Goal: Task Accomplishment & Management: Manage account settings

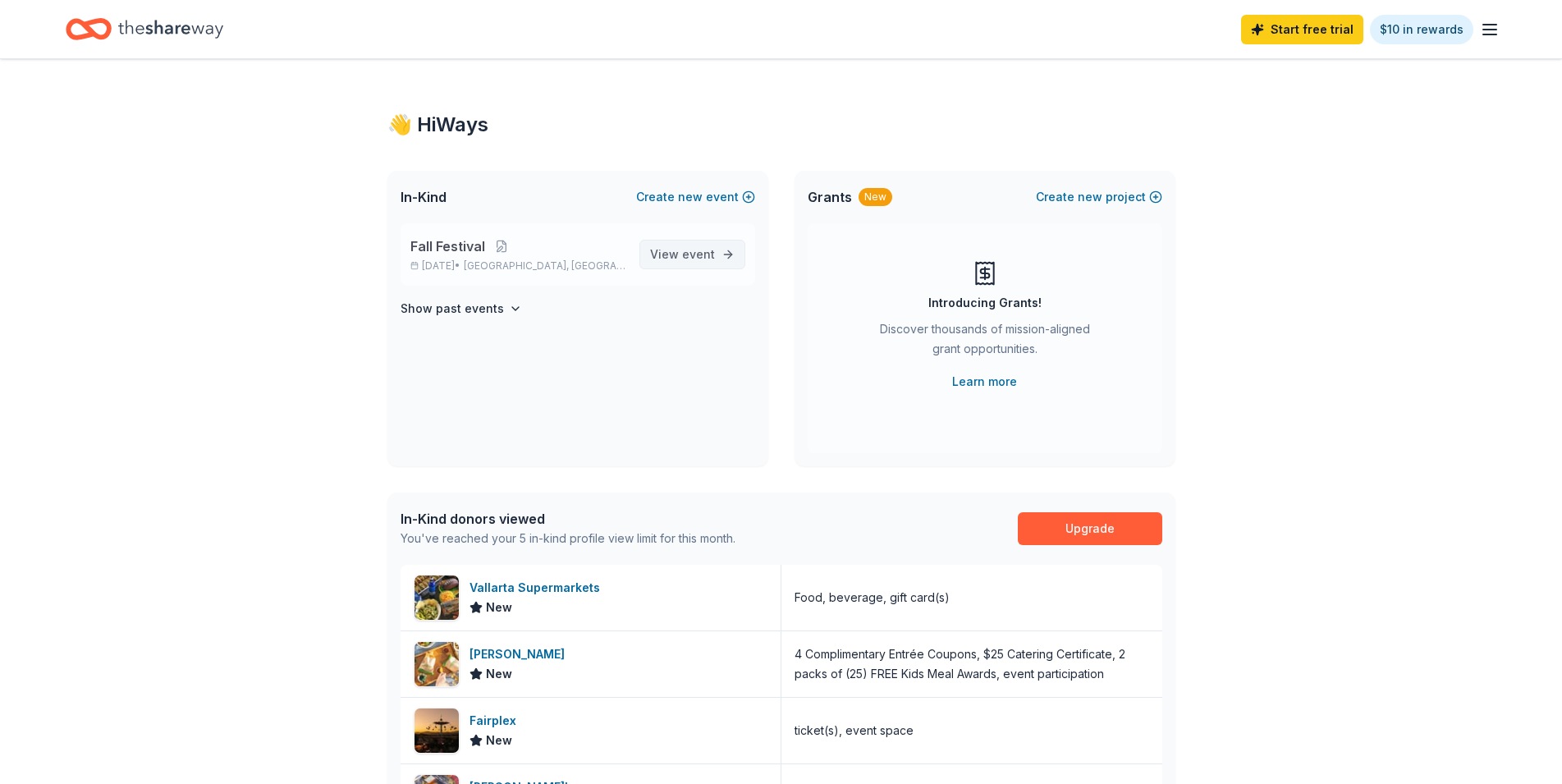
click at [688, 247] on span "View event" at bounding box center [682, 255] width 65 height 19
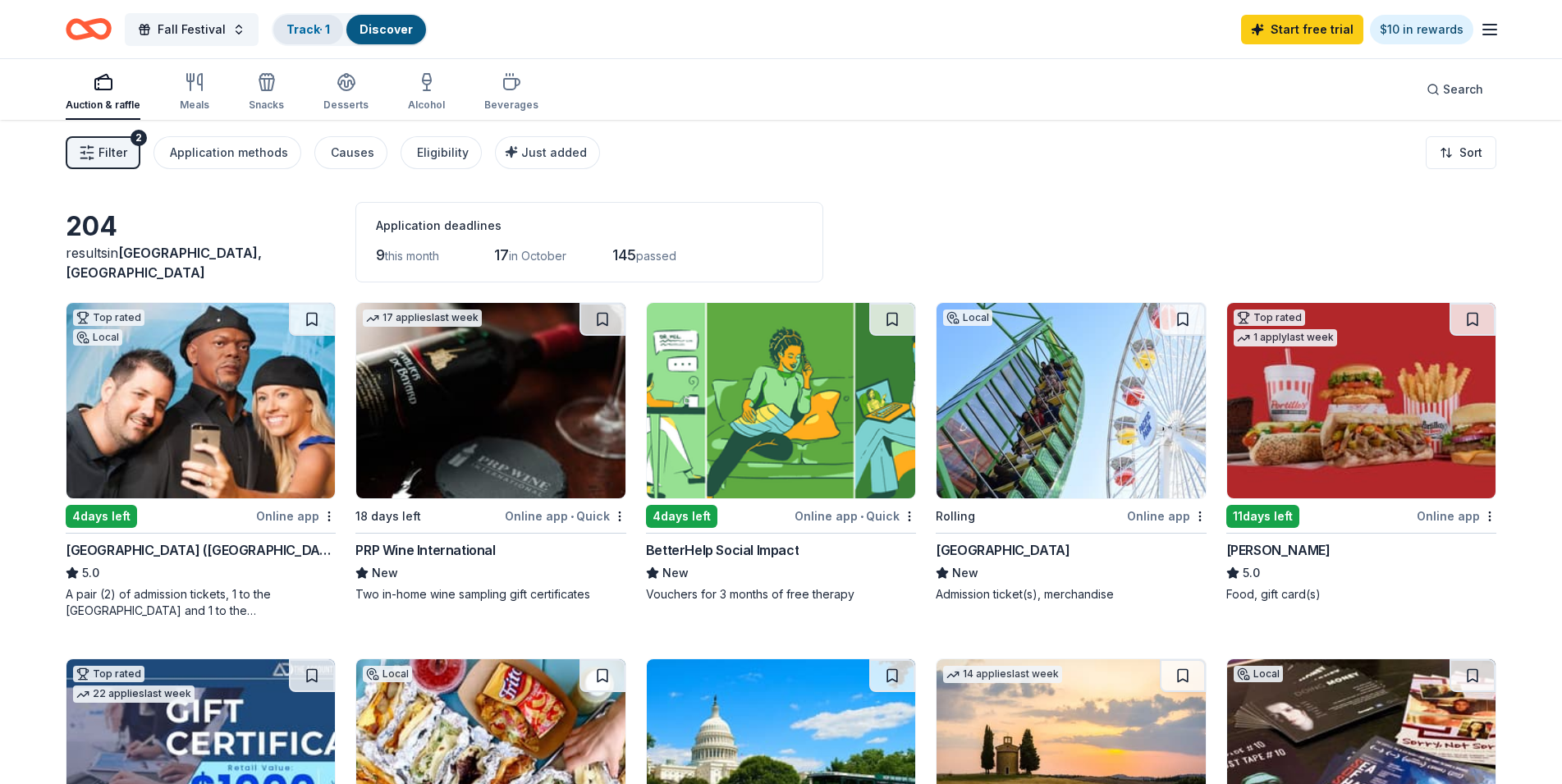
click at [309, 31] on link "Track · 1" at bounding box center [308, 29] width 44 height 14
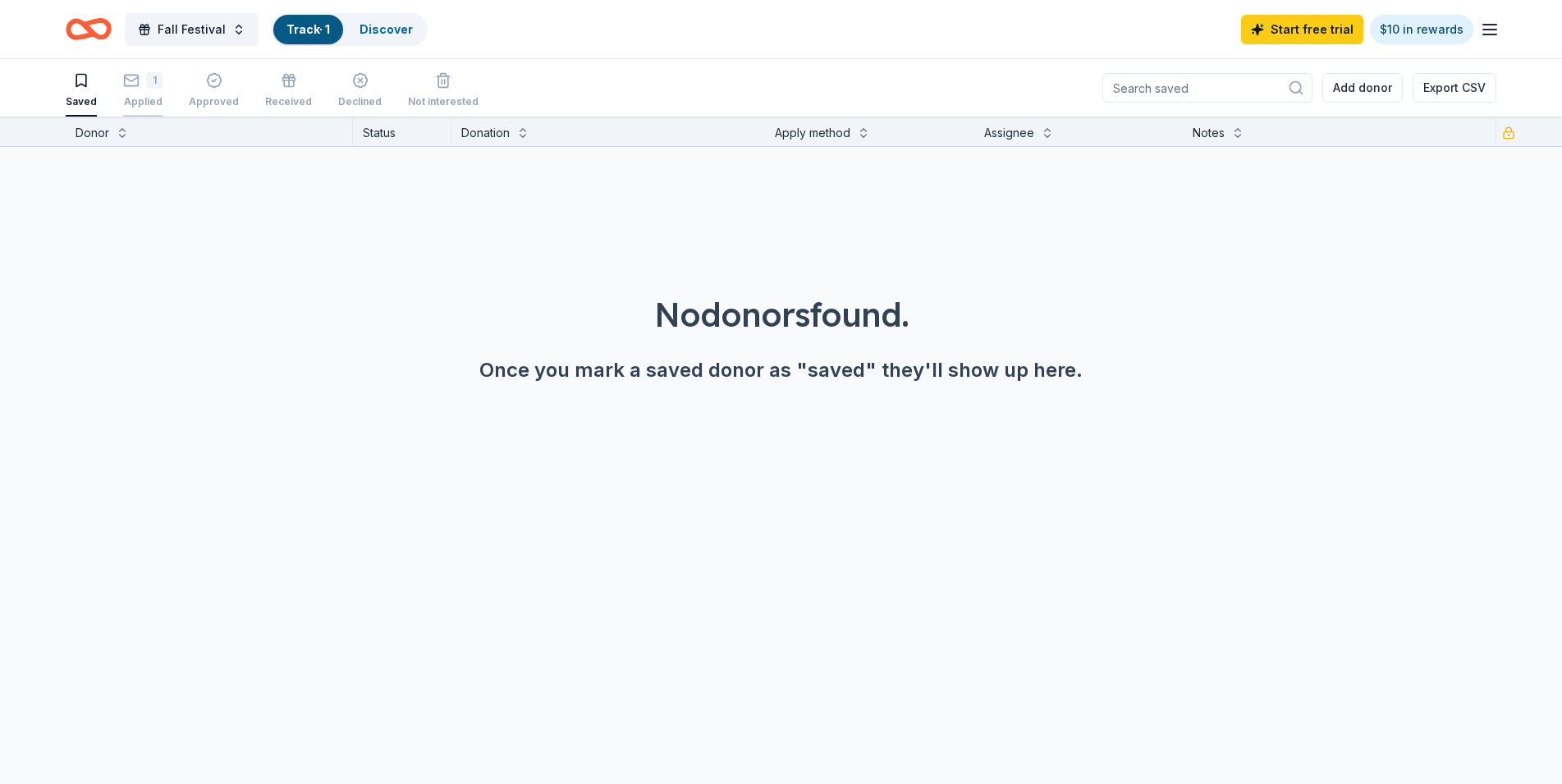
click at [127, 93] on div "1 Applied" at bounding box center [142, 90] width 40 height 36
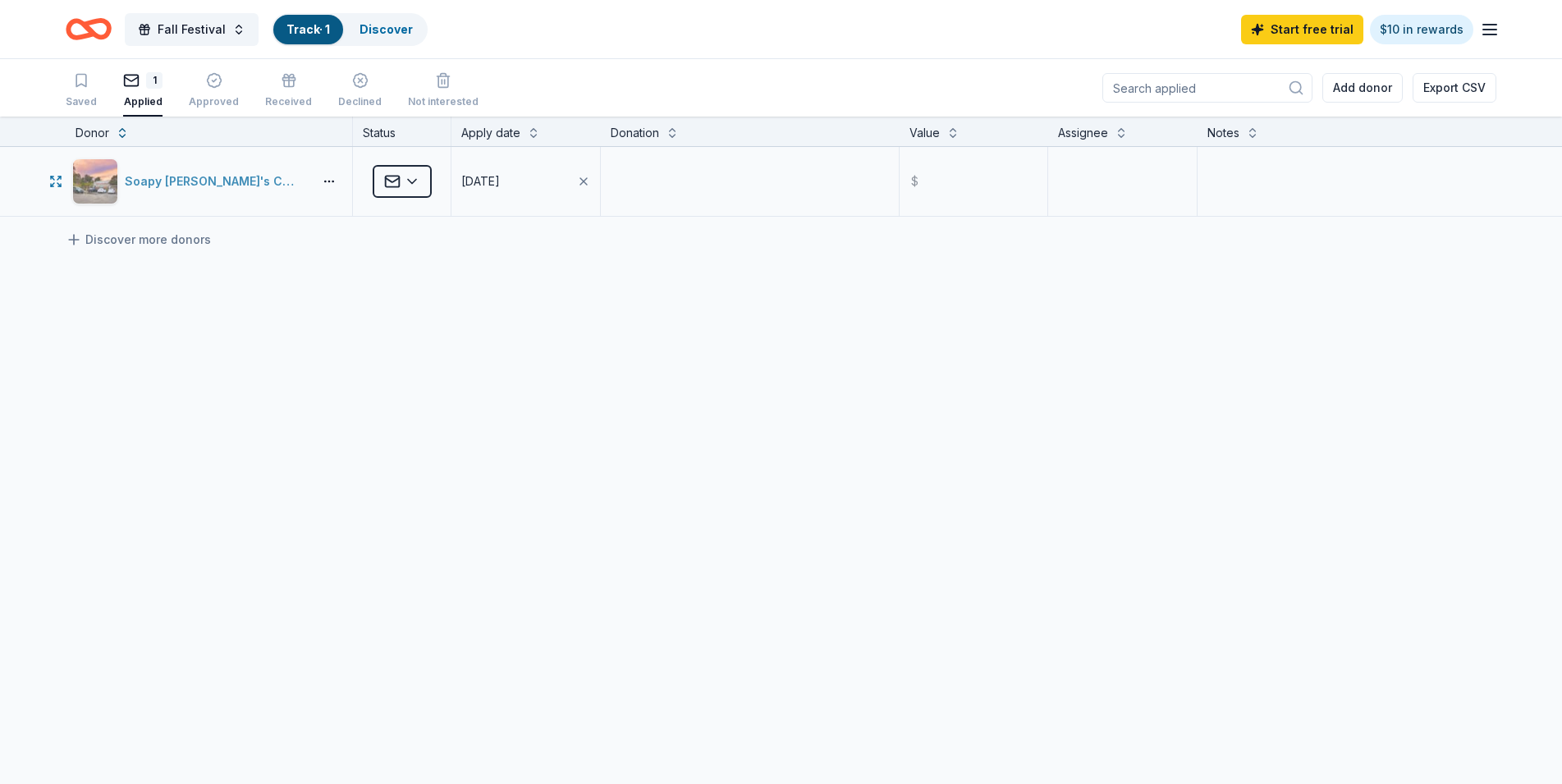
click at [195, 183] on div "Soapy [PERSON_NAME]'s Car Wash" at bounding box center [215, 181] width 181 height 19
click at [417, 189] on html "Fall Festival Track · 1 Discover Start free trial $10 in rewards Saved 1 Applie…" at bounding box center [781, 392] width 1562 height 784
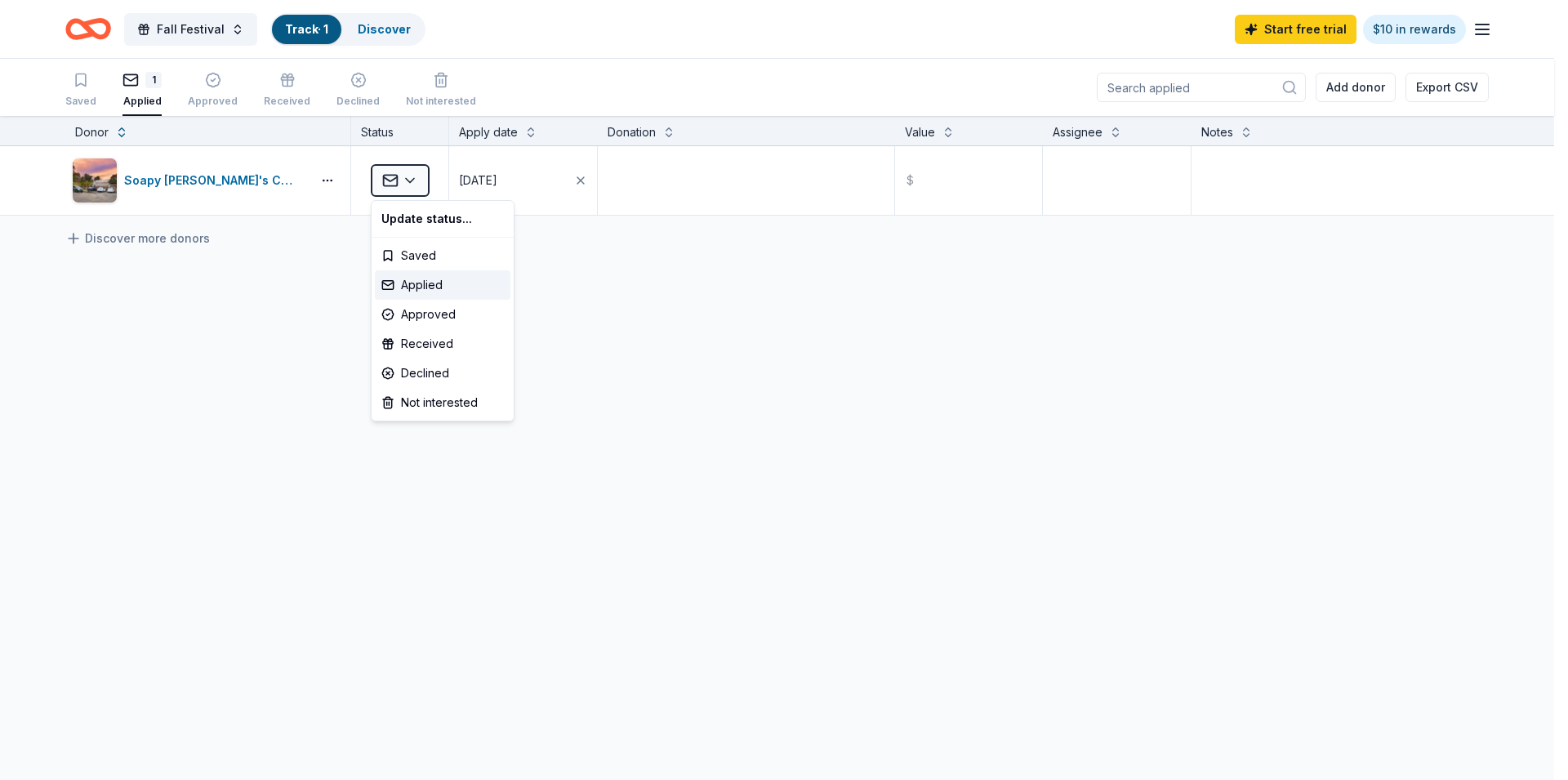
click at [159, 271] on html "Fall Festival Track · 1 Discover Start free trial $10 in rewards Saved 1 Applie…" at bounding box center [784, 390] width 1568 height 780
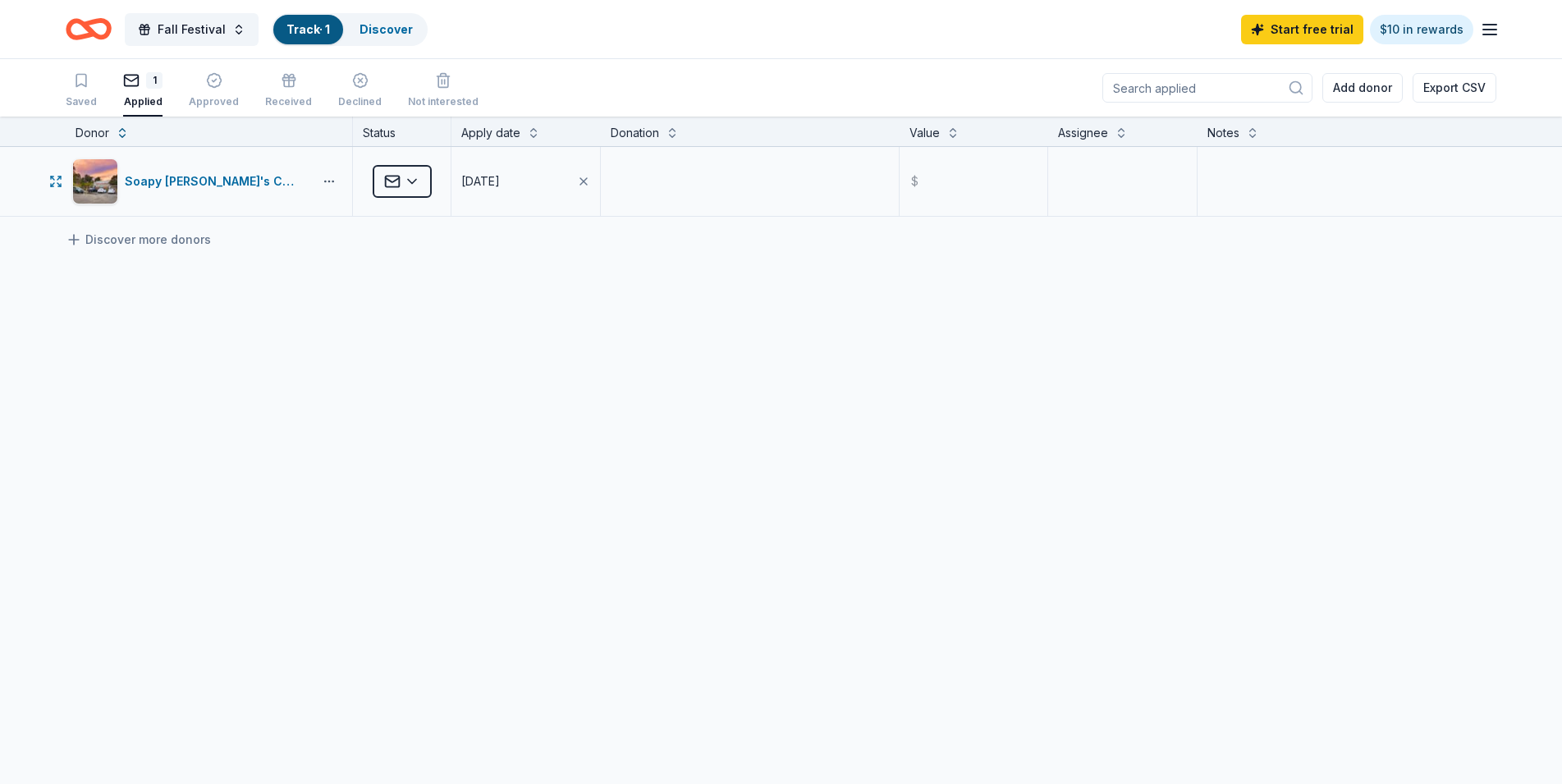
click at [327, 178] on button "button" at bounding box center [329, 182] width 33 height 14
click at [266, 219] on link "Visit donor website" at bounding box center [269, 217] width 132 height 19
click at [214, 93] on div "Approved" at bounding box center [214, 90] width 50 height 36
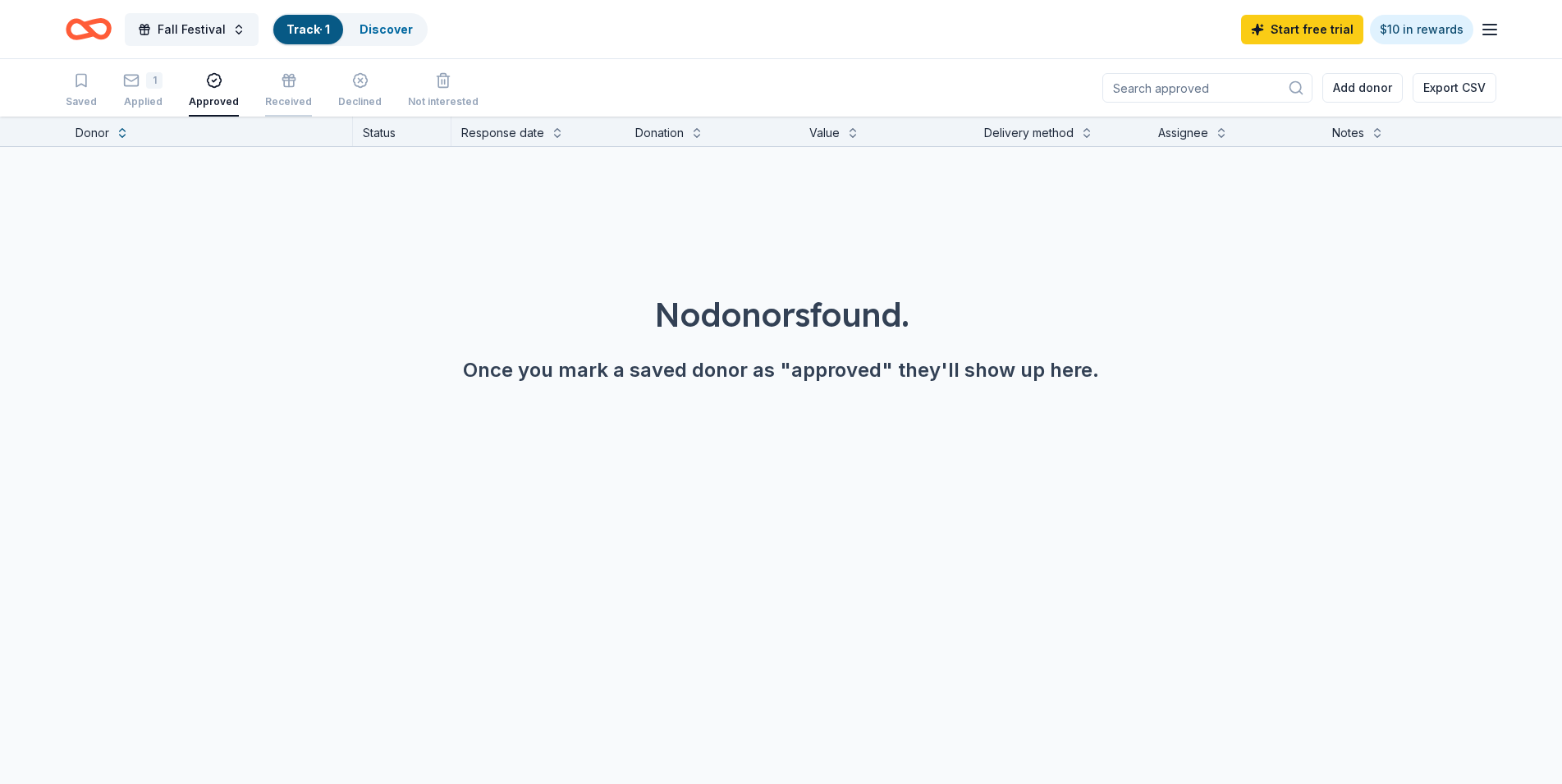
click at [274, 92] on div "Received" at bounding box center [289, 90] width 46 height 36
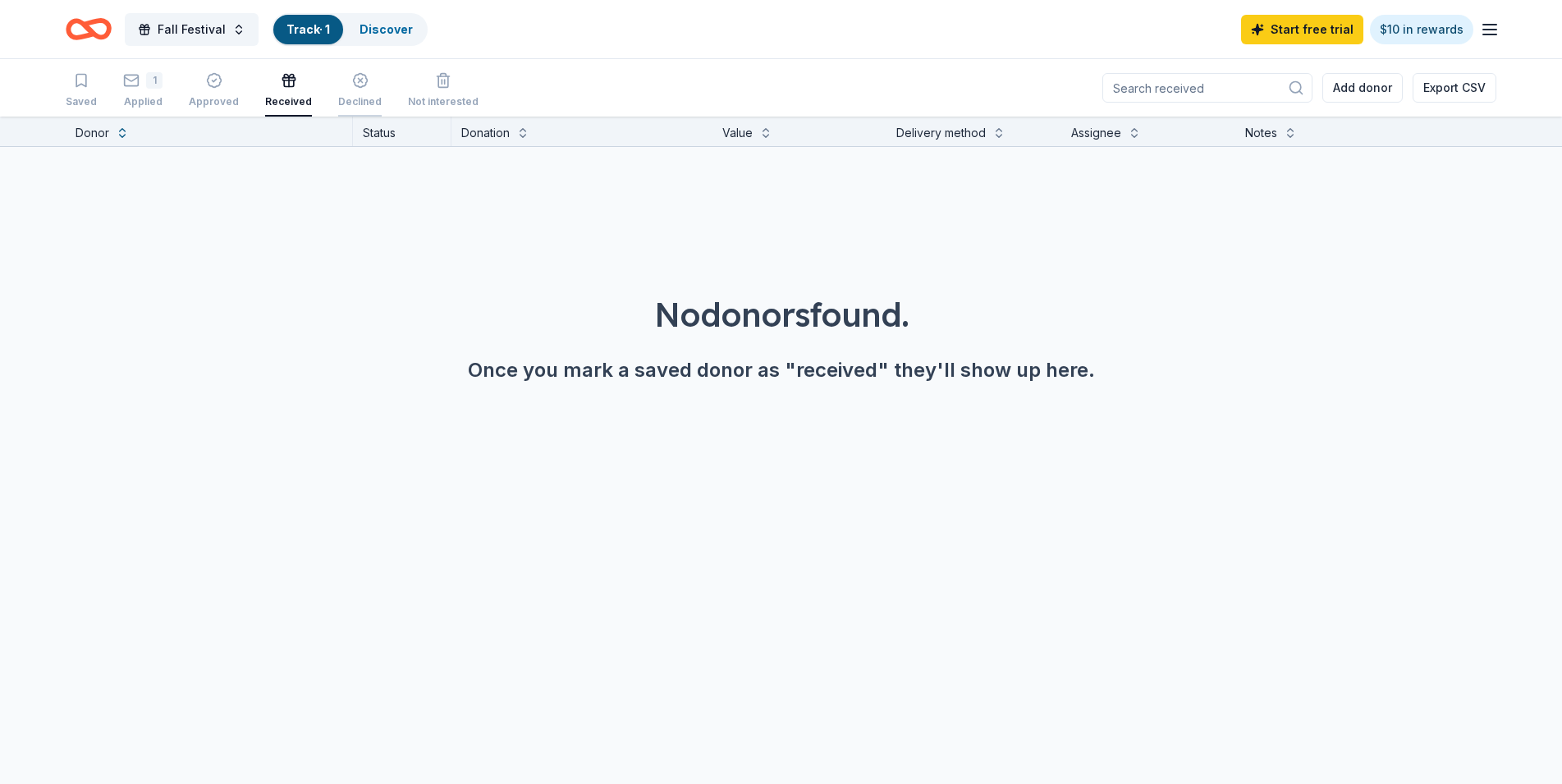
click at [352, 99] on div "Declined" at bounding box center [359, 102] width 44 height 14
click at [444, 82] on line "button" at bounding box center [444, 81] width 0 height 4
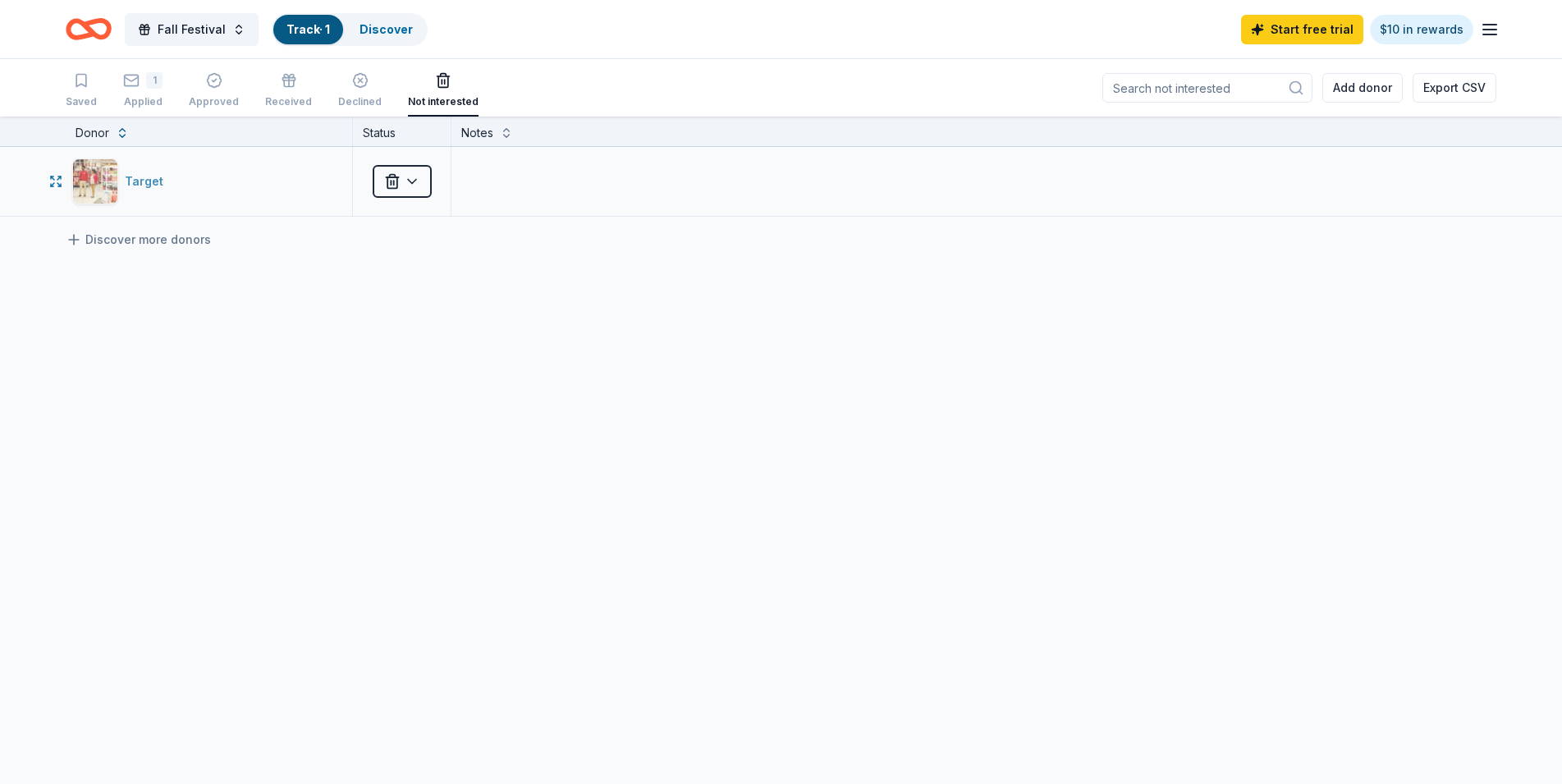
click at [146, 180] on div "Target" at bounding box center [147, 181] width 46 height 19
click at [391, 180] on html "Fall Festival Track · 1 Discover Start free trial $10 in rewards Saved 1 Applie…" at bounding box center [781, 392] width 1562 height 784
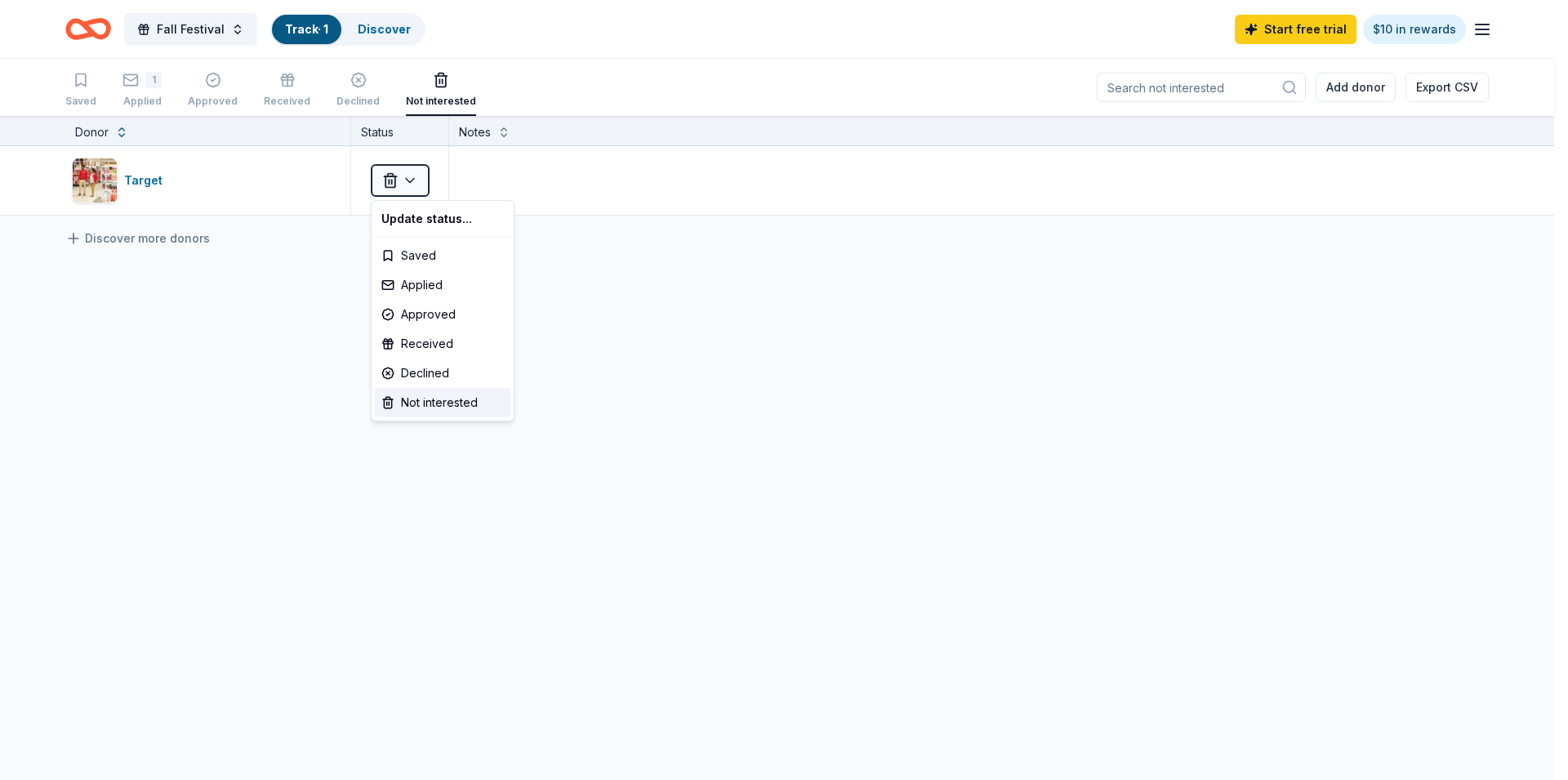
click at [659, 449] on html "Fall Festival Track · 1 Discover Start free trial $10 in rewards Saved 1 Applie…" at bounding box center [784, 390] width 1568 height 780
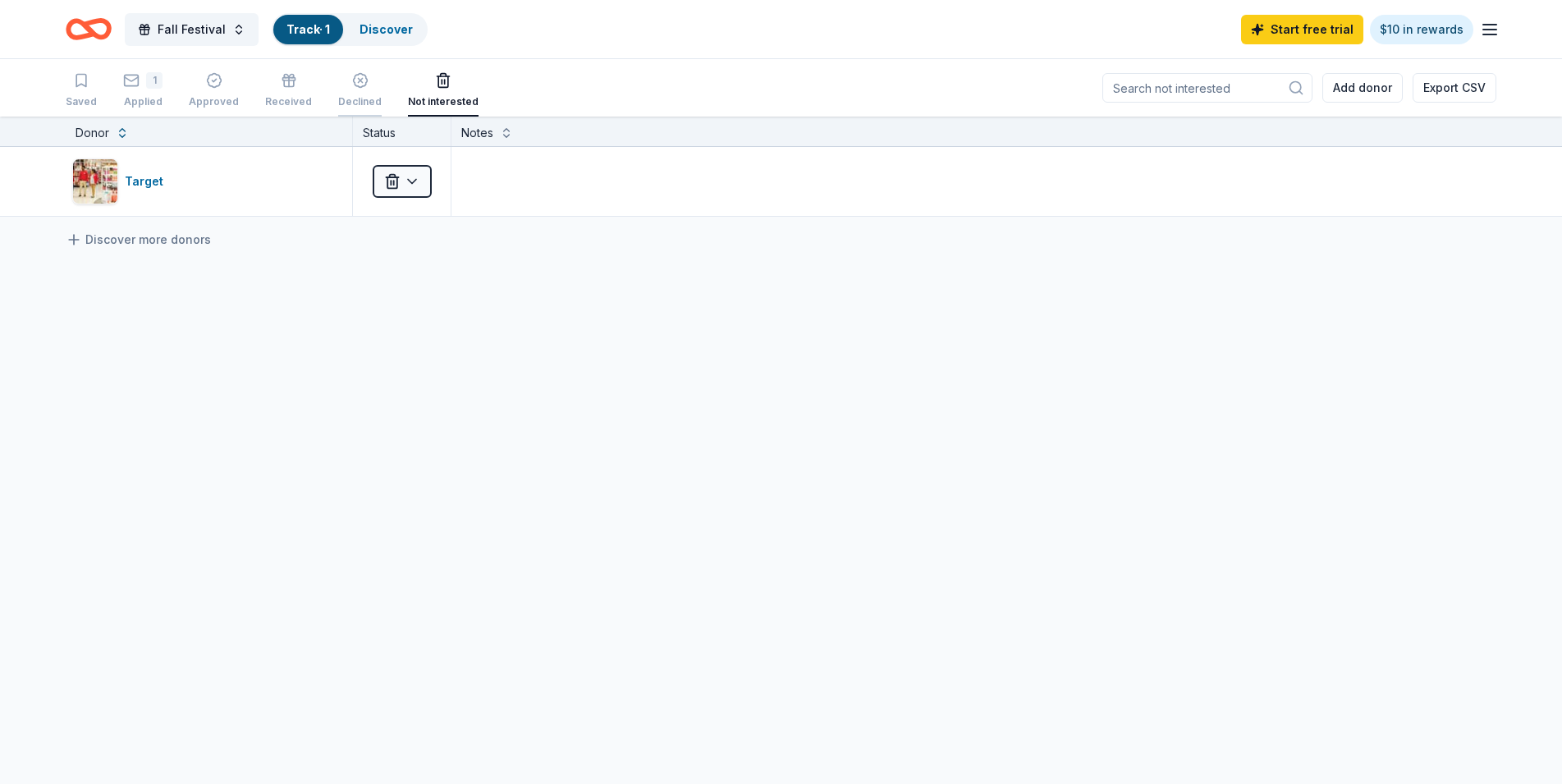
click at [356, 91] on div "Declined" at bounding box center [359, 90] width 44 height 36
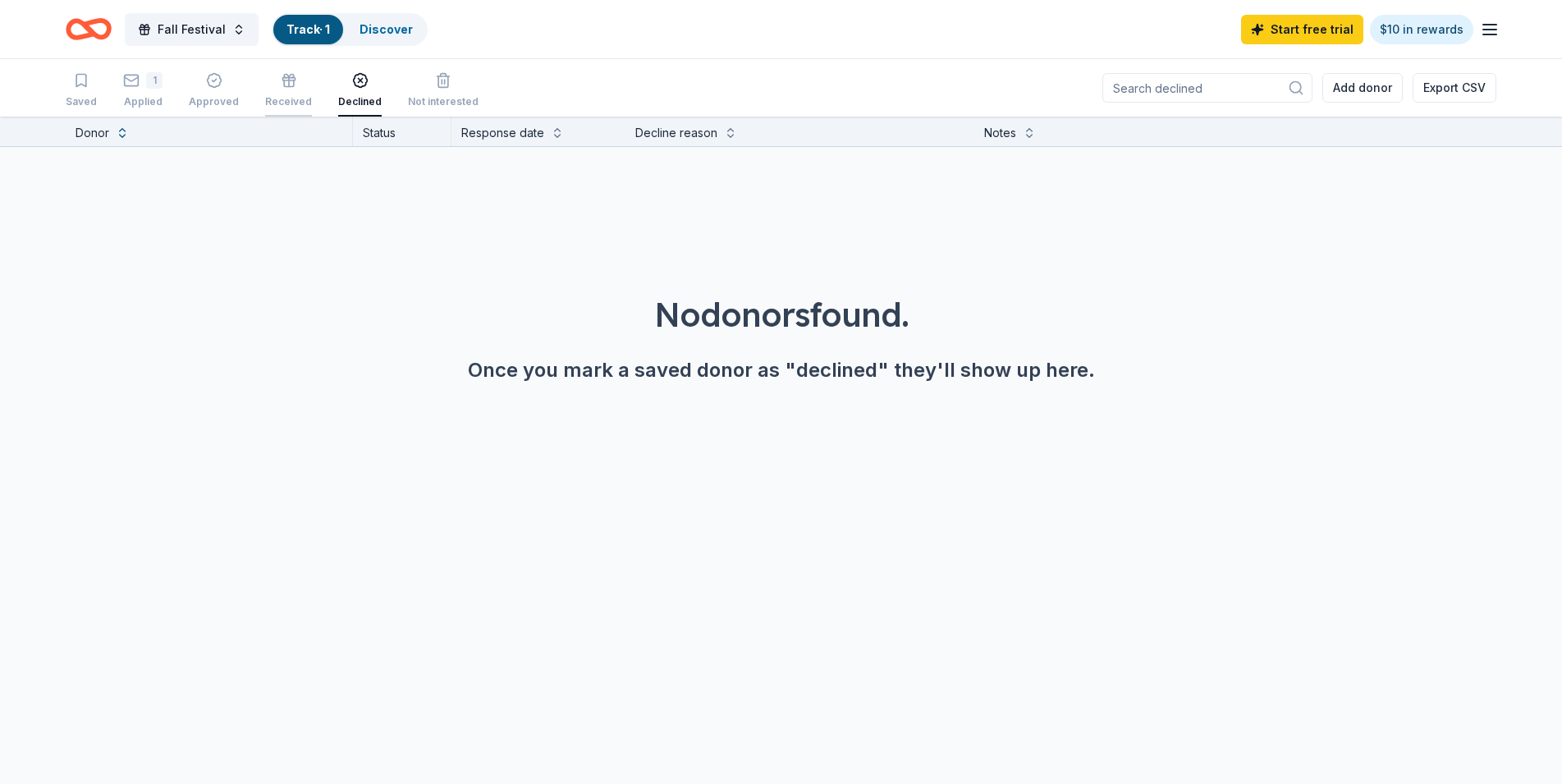
click at [272, 94] on div "Received" at bounding box center [289, 90] width 46 height 36
click at [208, 101] on div "Approved" at bounding box center [214, 102] width 50 height 14
click at [74, 103] on div "Saved" at bounding box center [81, 102] width 31 height 14
click at [142, 76] on div "1" at bounding box center [142, 80] width 40 height 16
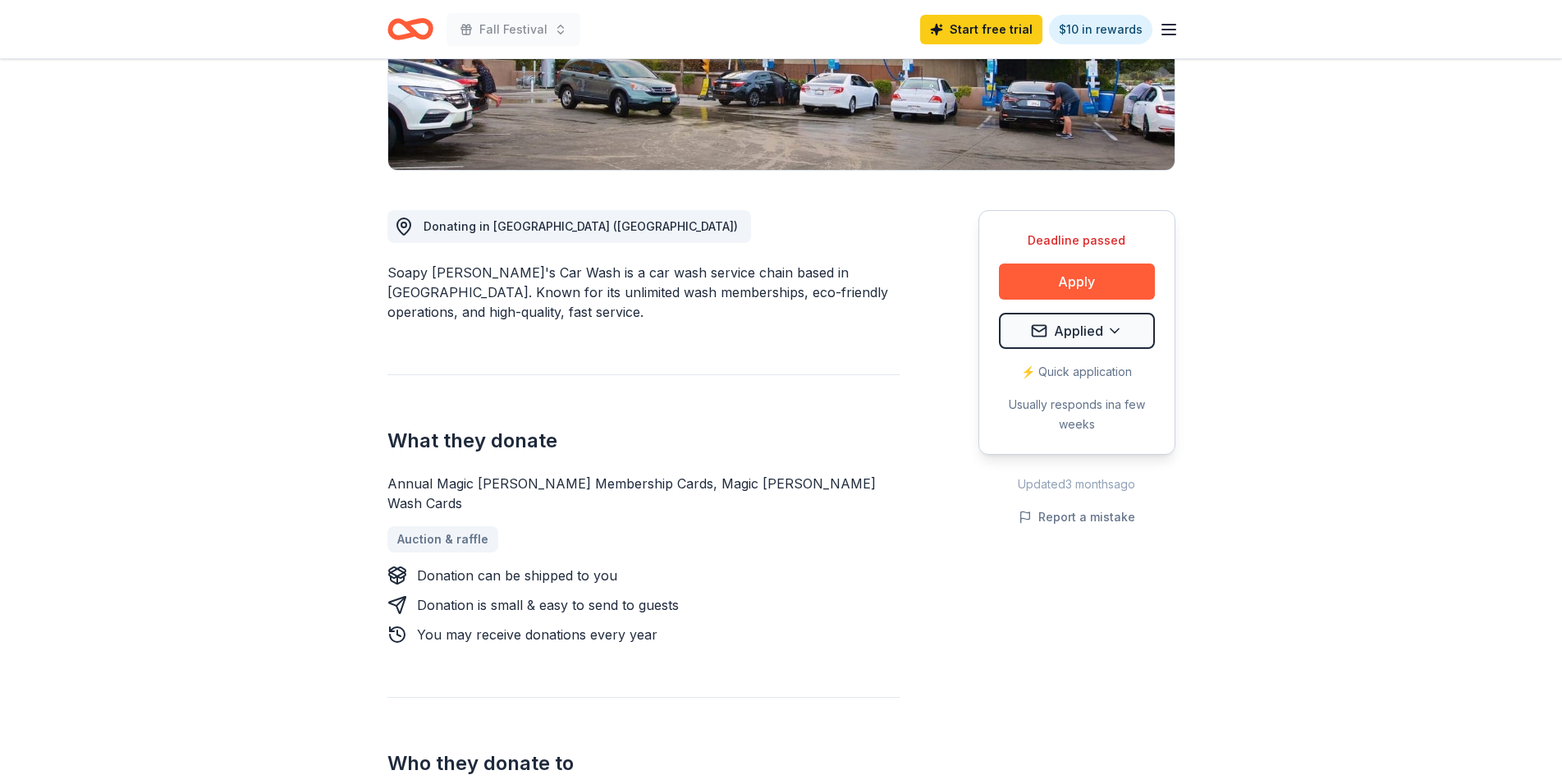
scroll to position [335, 0]
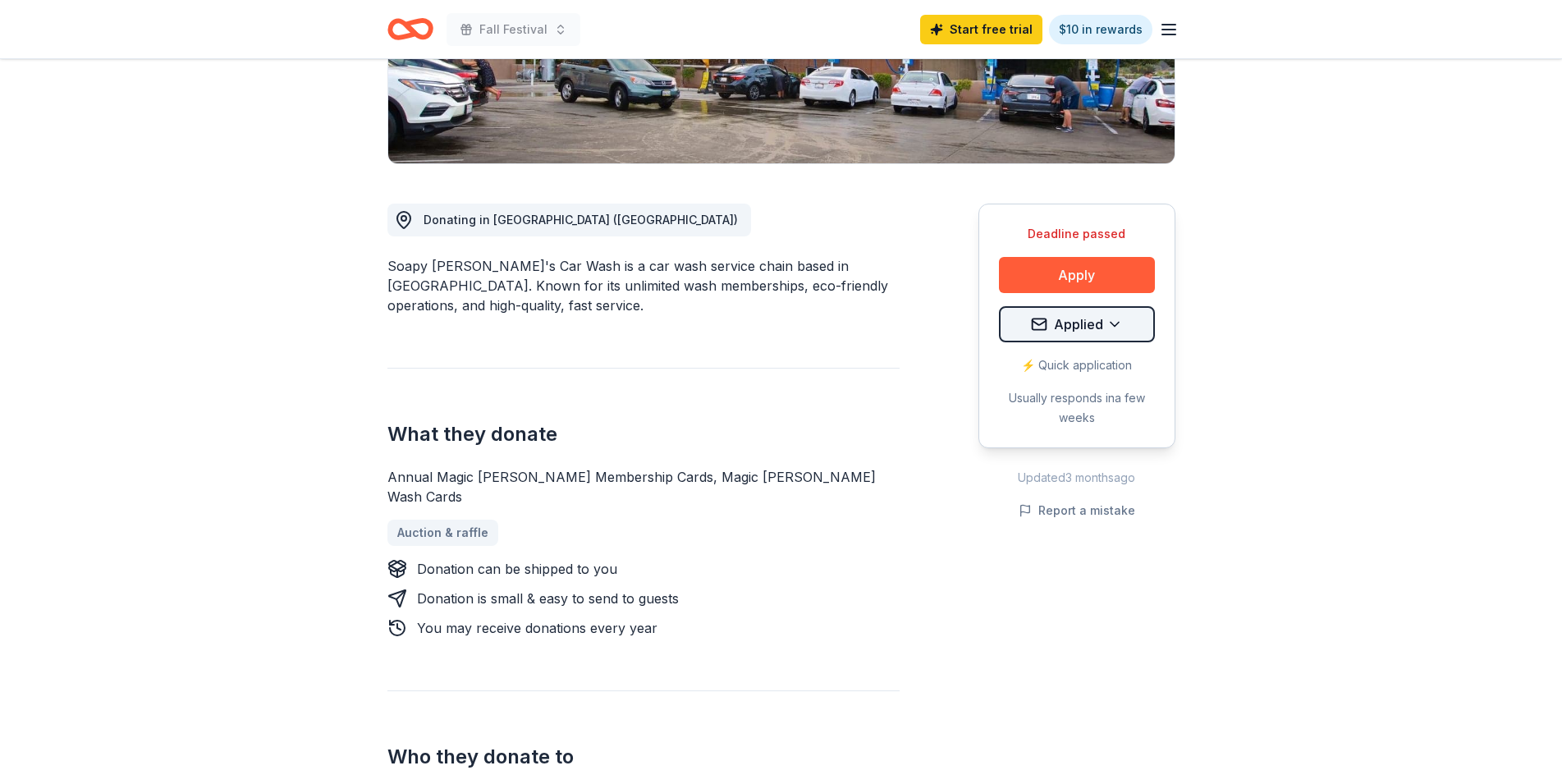
click at [1138, 321] on html "Fall Festival Start free trial $10 in rewards Deadline passed Share Soapy [PERS…" at bounding box center [781, 57] width 1562 height 784
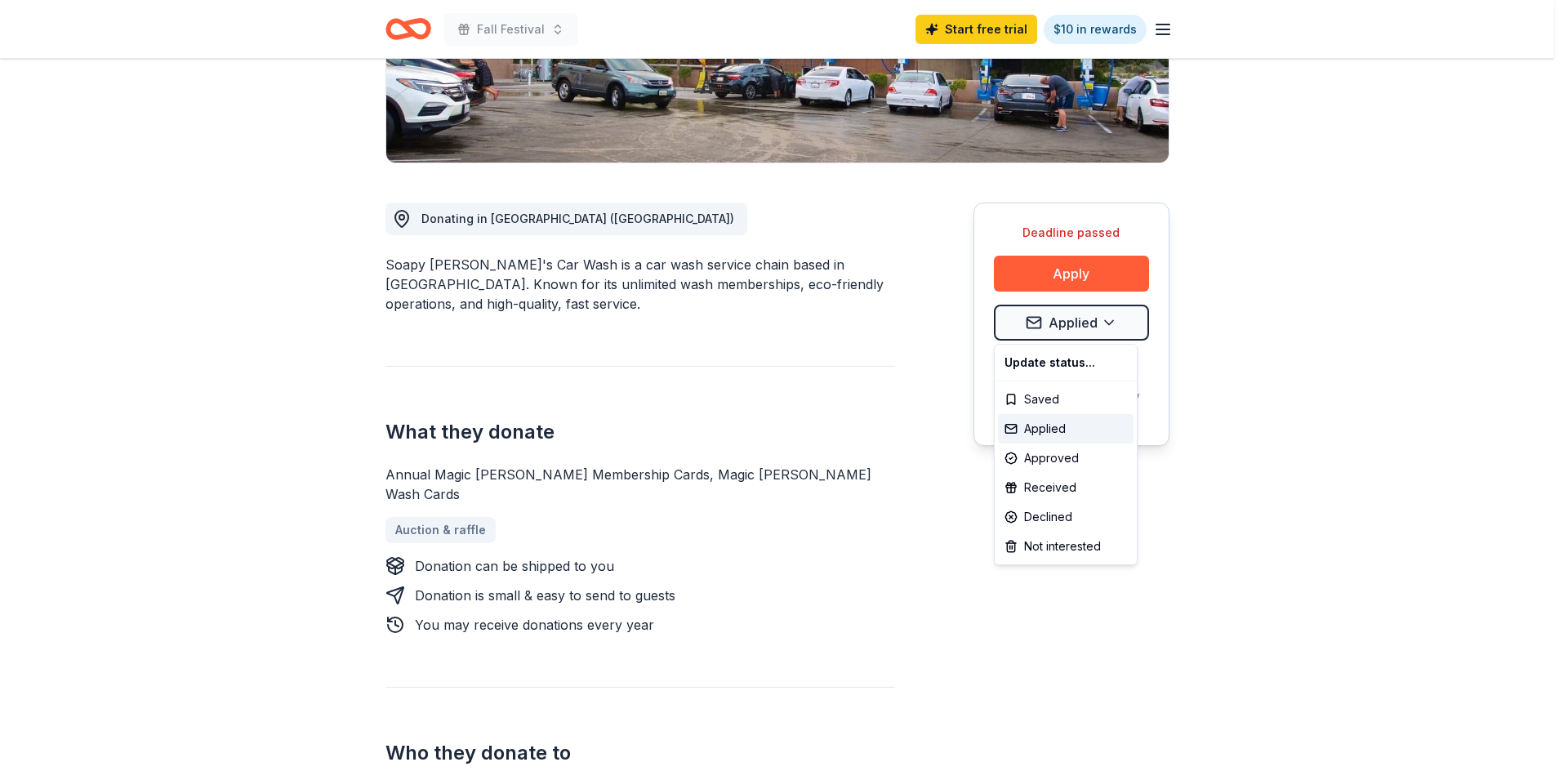
click at [1072, 363] on div "Update status..." at bounding box center [1065, 362] width 136 height 30
click at [807, 447] on html "Fall Festival Start free trial $10 in rewards Deadline passed Share Soapy [PERS…" at bounding box center [784, 57] width 1568 height 780
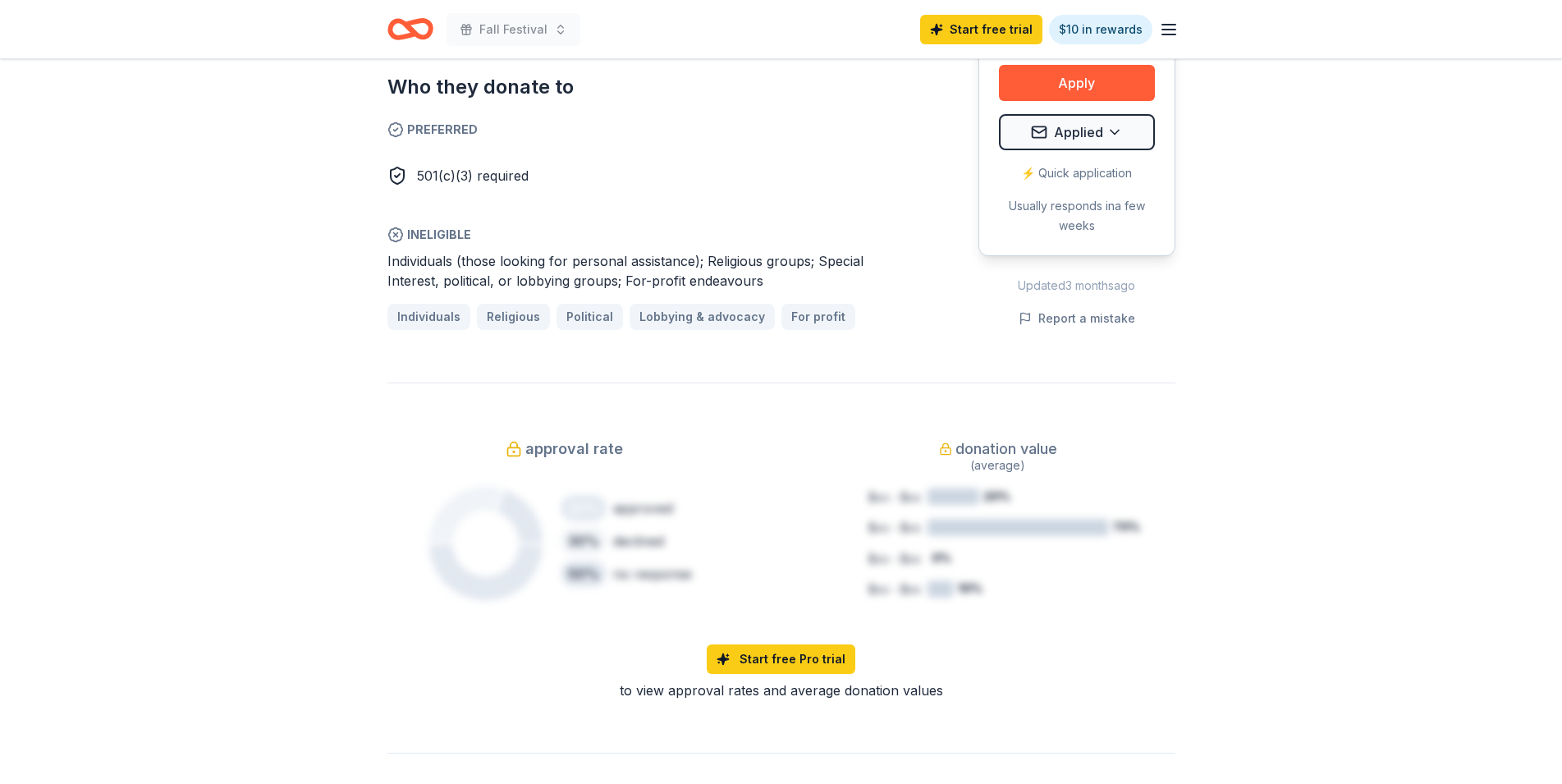
scroll to position [670, 0]
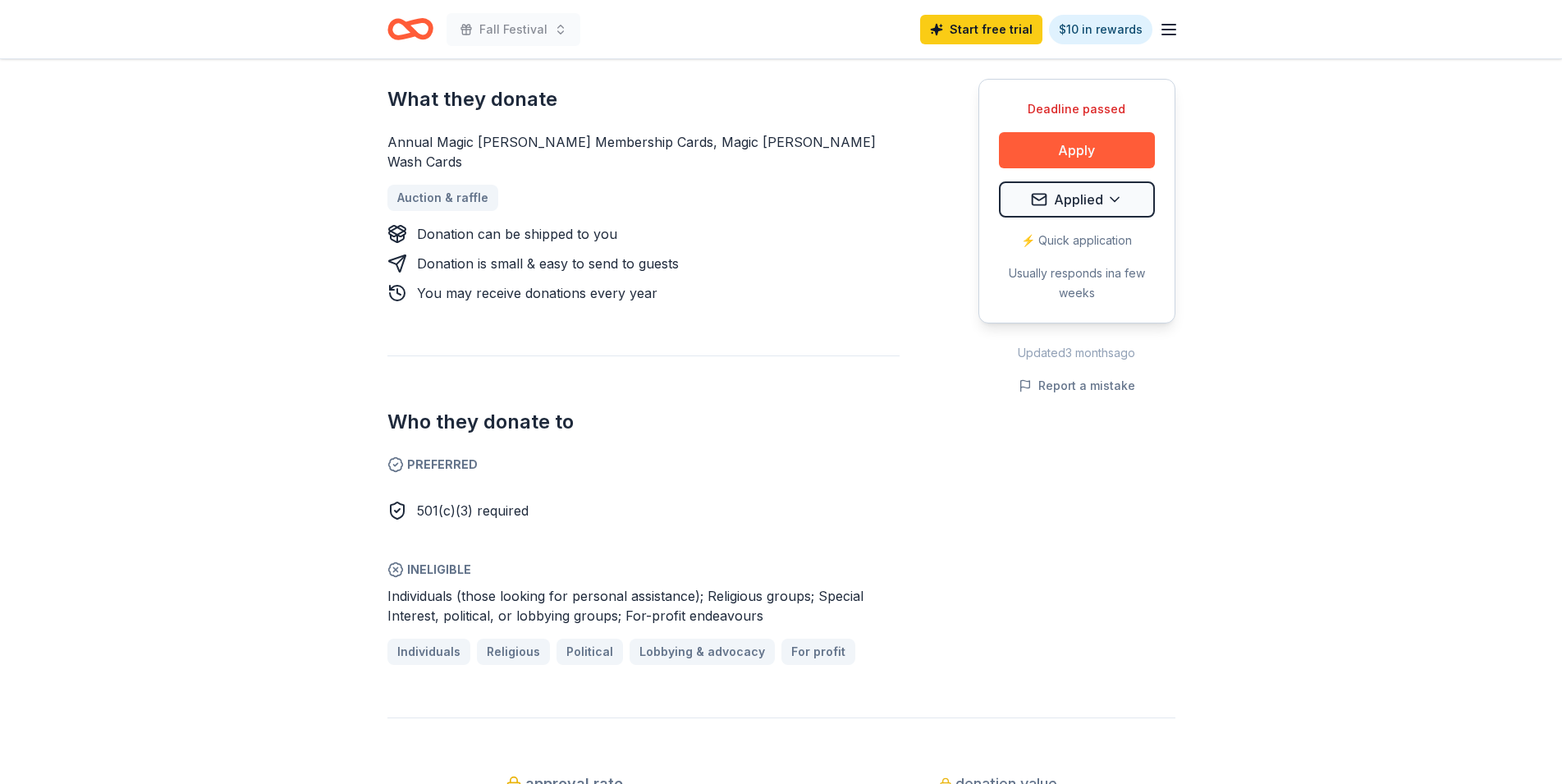
click at [1278, 512] on div "Deadline passed Share Soapy [PERSON_NAME]'s Car Wash New approval rate donation…" at bounding box center [781, 607] width 1562 height 2436
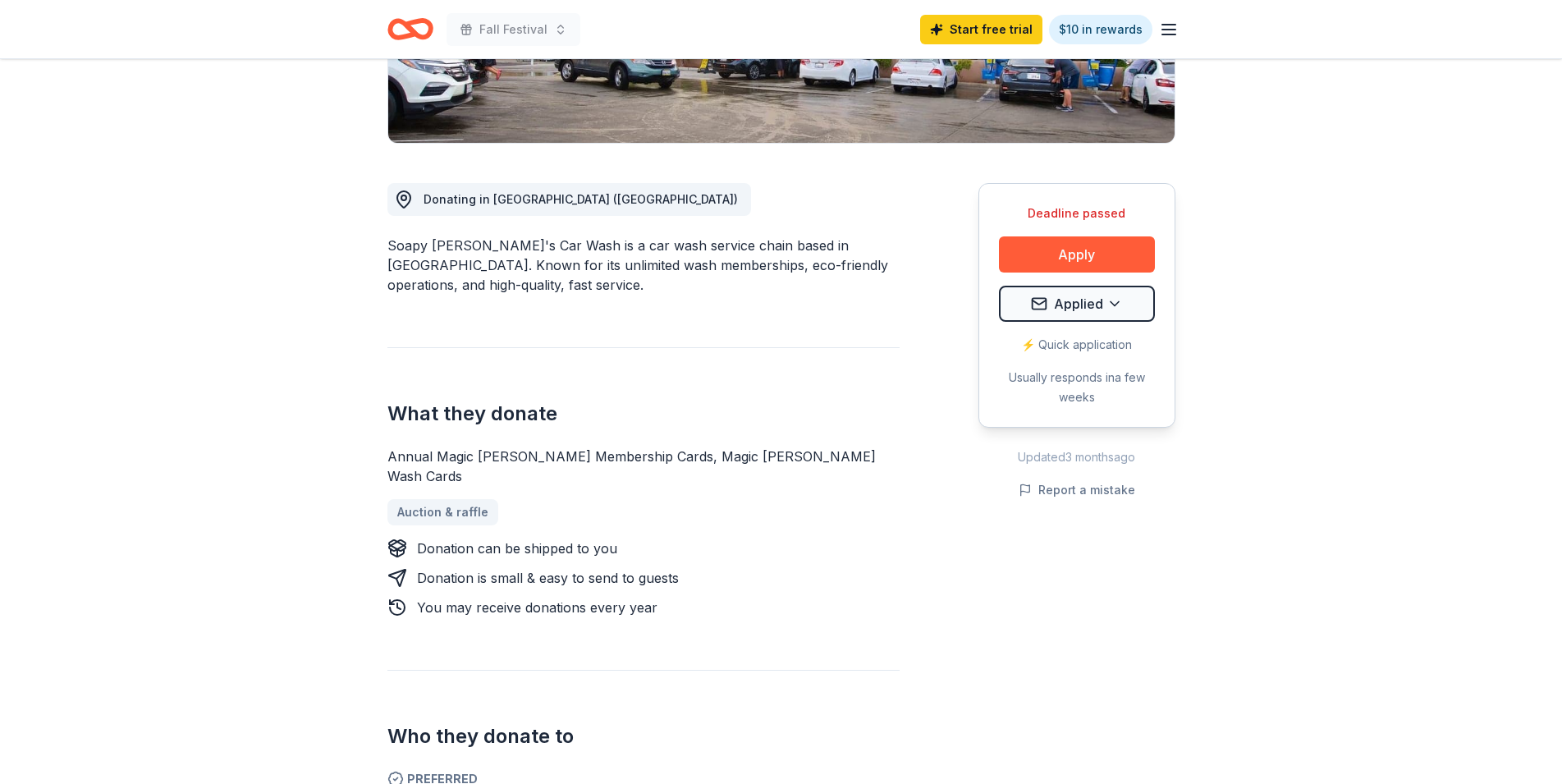
scroll to position [335, 0]
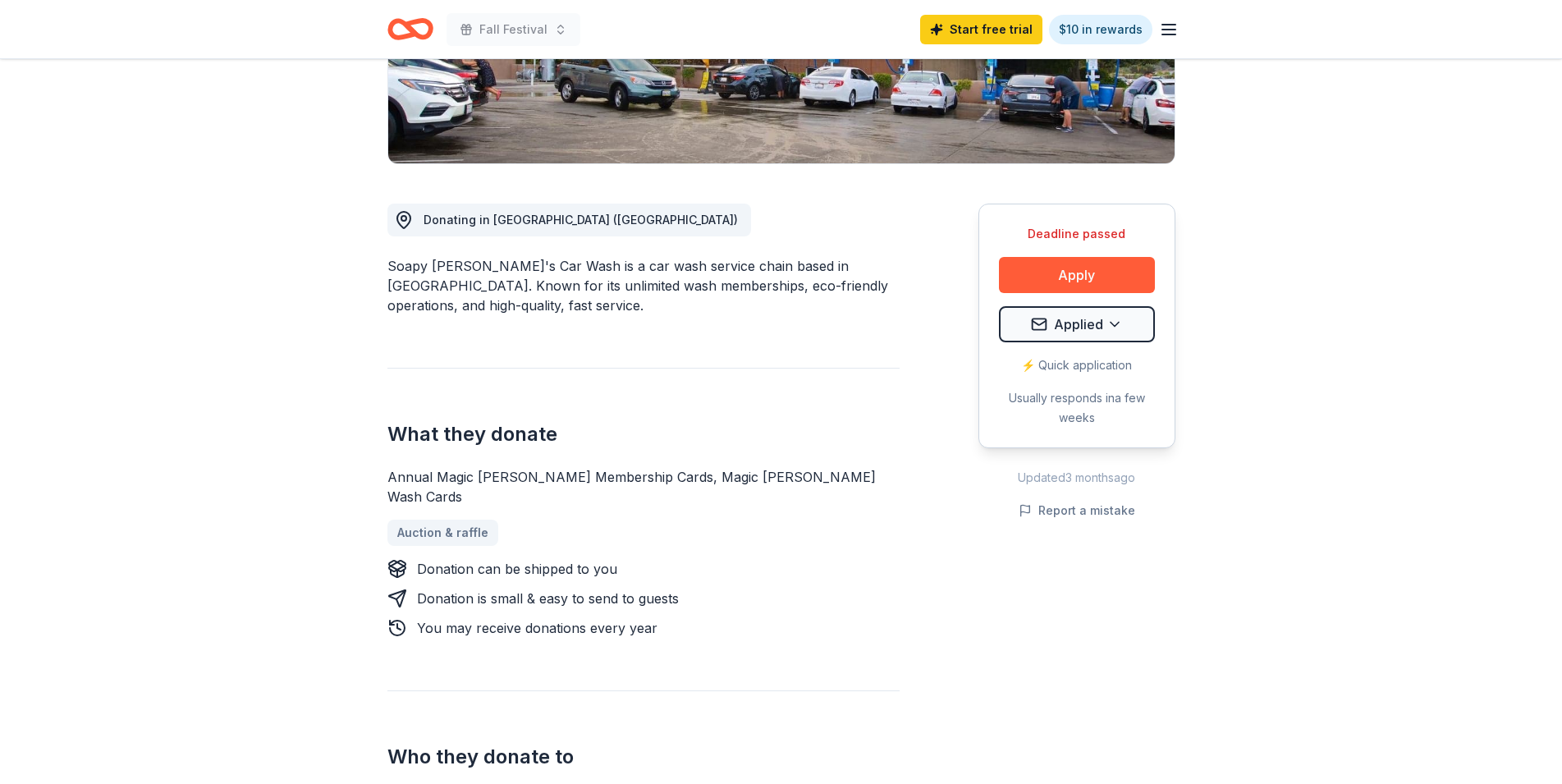
click at [488, 618] on div "You may receive donations every year" at bounding box center [537, 627] width 240 height 19
click at [611, 618] on div "You may receive donations every year" at bounding box center [537, 627] width 240 height 19
click at [624, 520] on div "Auction & raffle" at bounding box center [643, 532] width 512 height 26
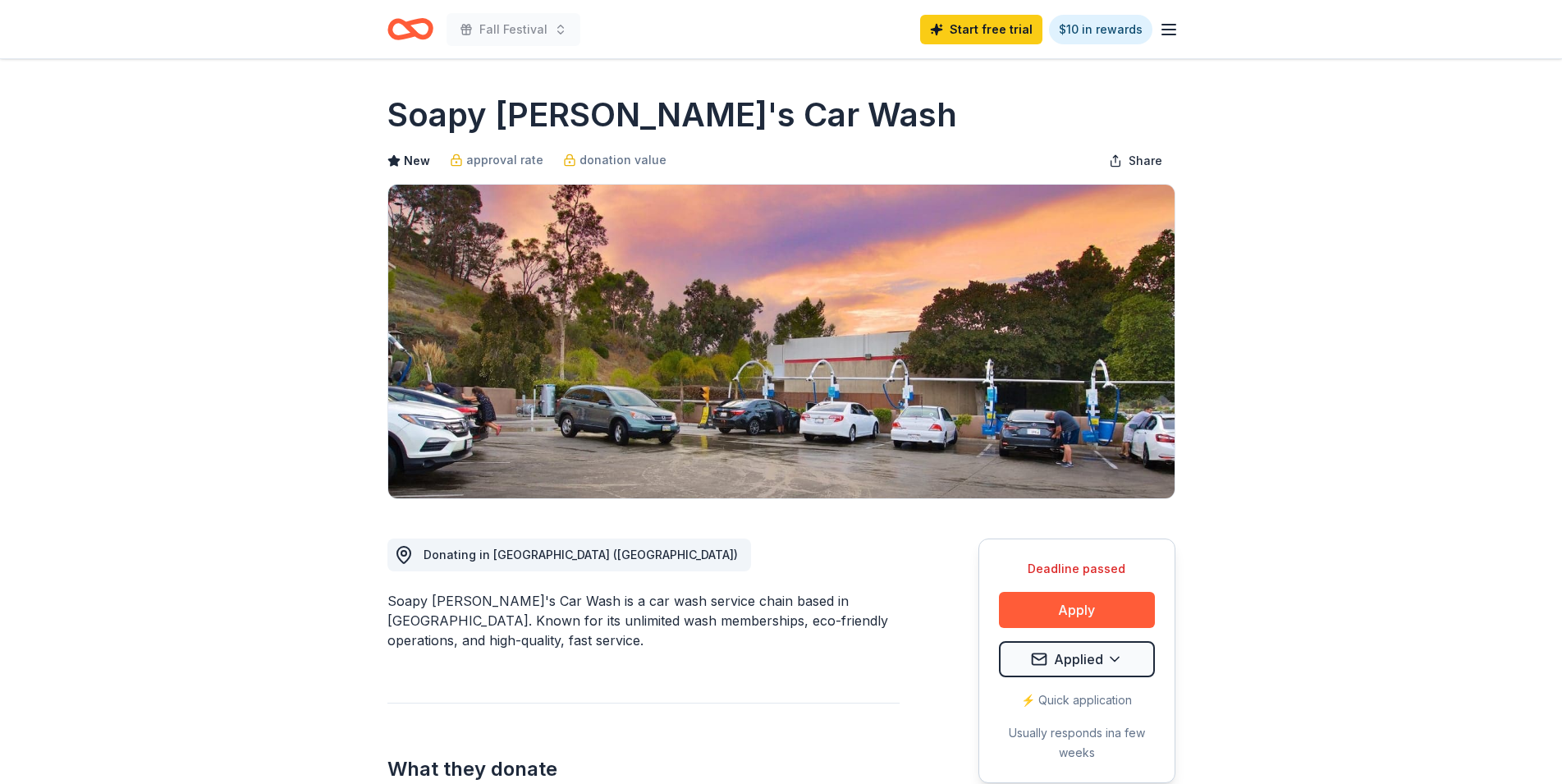
click at [565, 125] on h1 "Soapy [PERSON_NAME]'s Car Wash" at bounding box center [672, 114] width 569 height 45
click at [1136, 160] on span "Share" at bounding box center [1146, 161] width 34 height 19
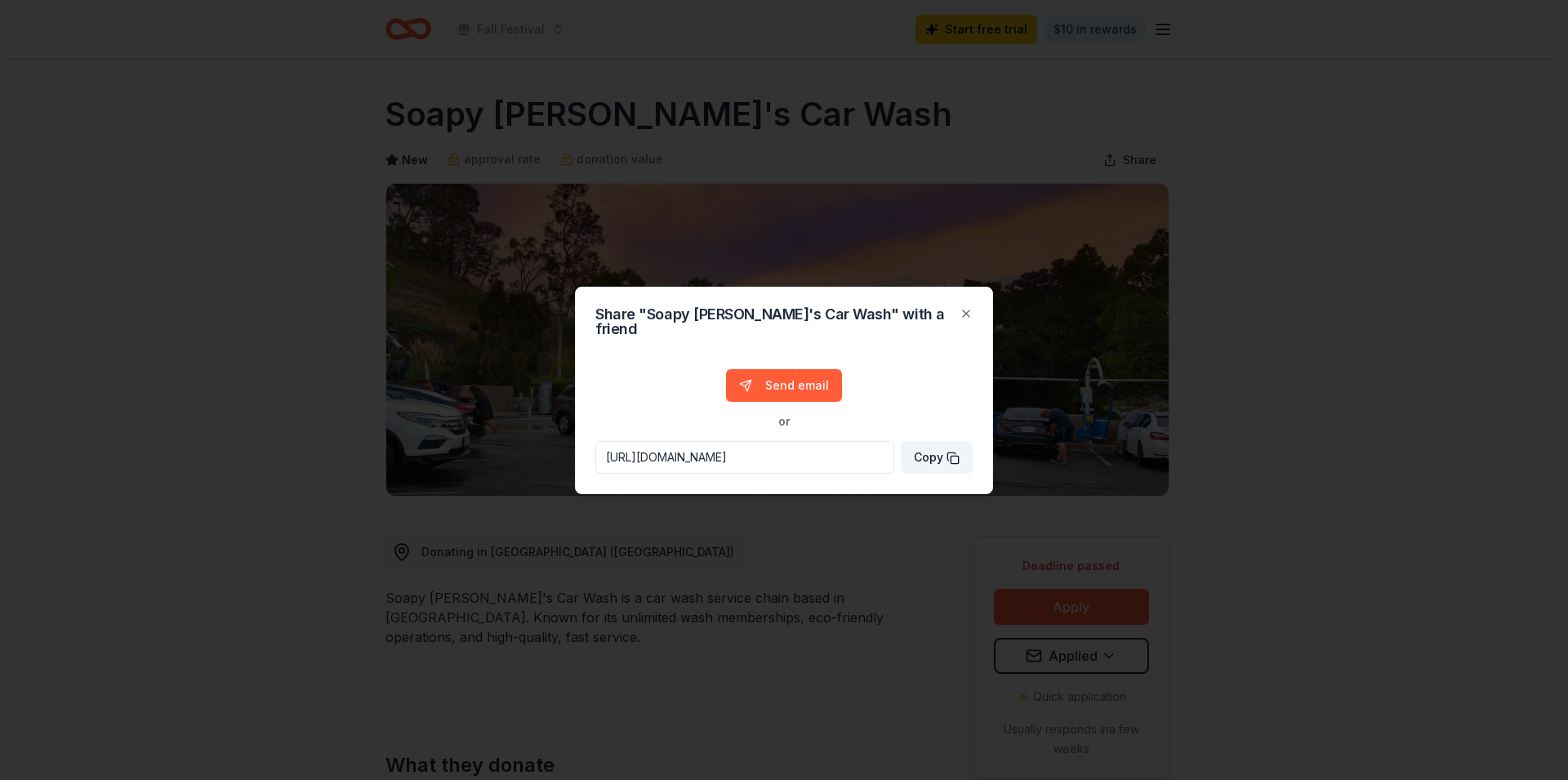
click at [748, 453] on input "[URL][DOMAIN_NAME]" at bounding box center [745, 457] width 299 height 33
click at [928, 451] on span "Copy" at bounding box center [936, 457] width 45 height 19
click at [965, 321] on button "Close" at bounding box center [966, 314] width 33 height 33
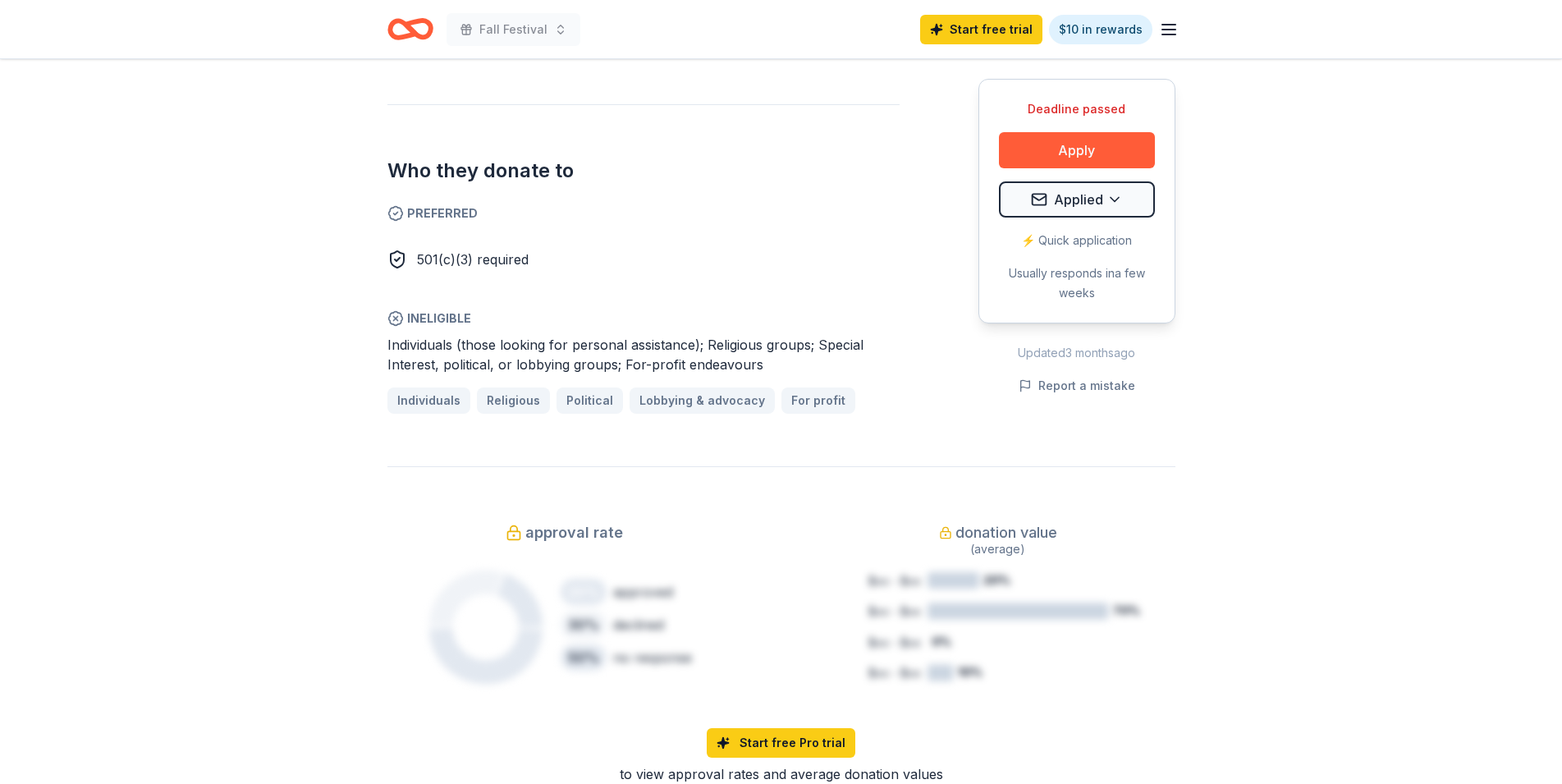
scroll to position [586, 0]
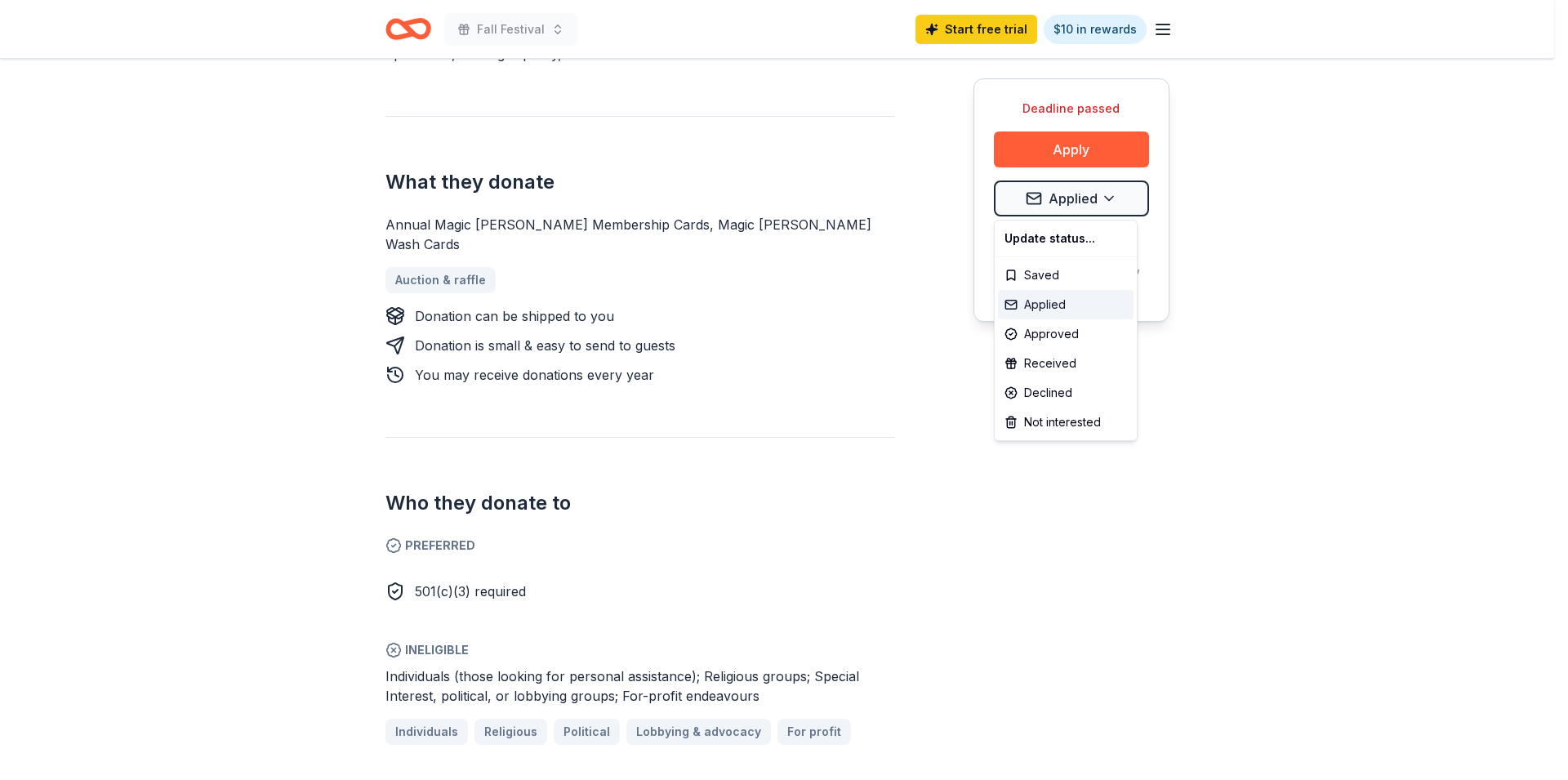
click at [1057, 304] on div "Applied" at bounding box center [1065, 304] width 136 height 30
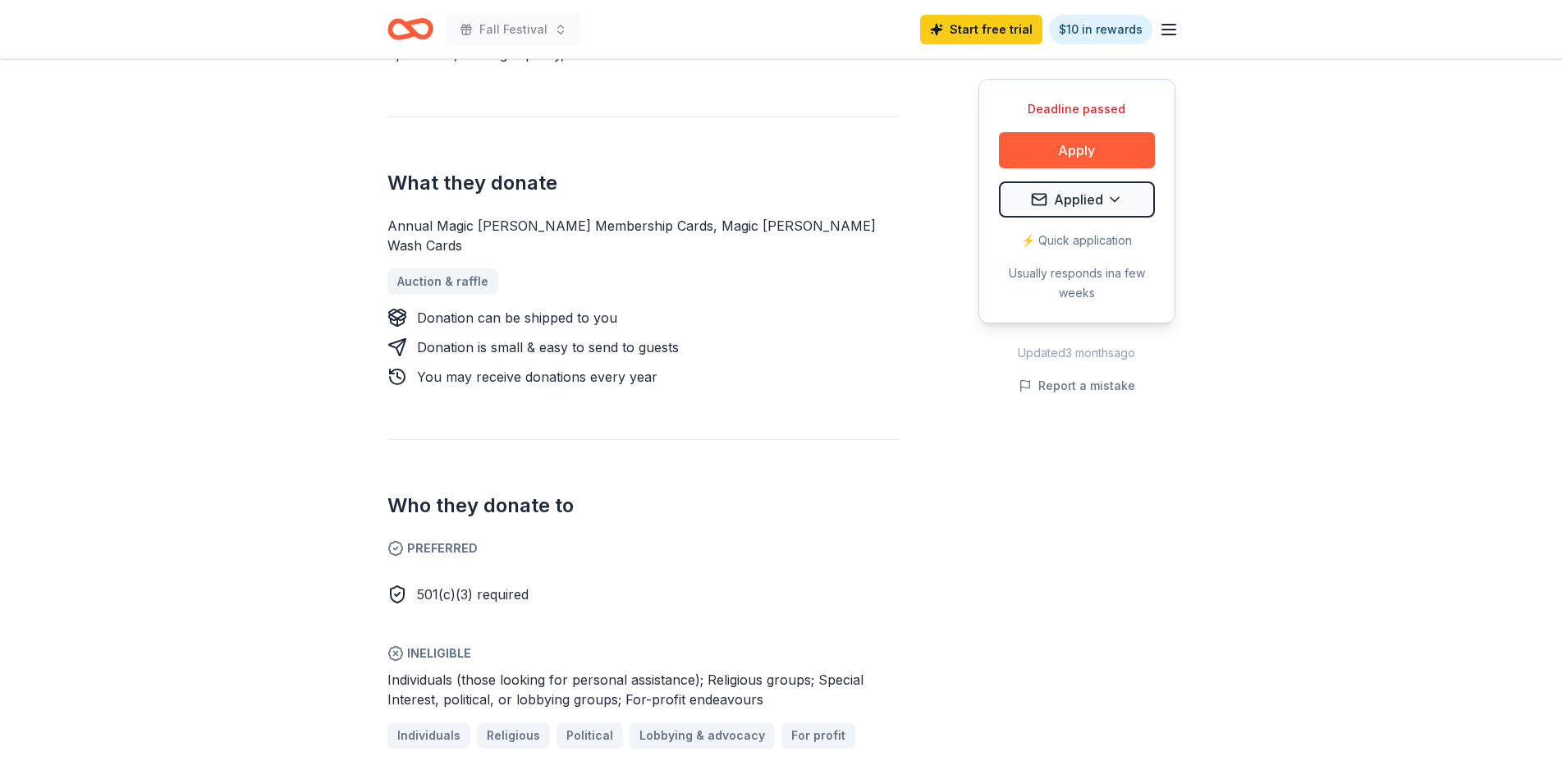
click at [1098, 354] on div "Updated [DATE]" at bounding box center [1076, 352] width 197 height 19
click at [482, 268] on link "Auction & raffle" at bounding box center [449, 281] width 124 height 26
